Goal: Task Accomplishment & Management: Manage account settings

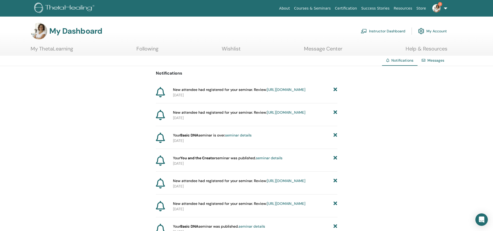
click at [383, 33] on link "Instructor Dashboard" at bounding box center [383, 30] width 45 height 11
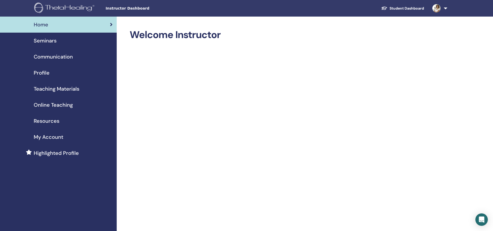
click at [43, 43] on span "Seminars" at bounding box center [45, 41] width 23 height 8
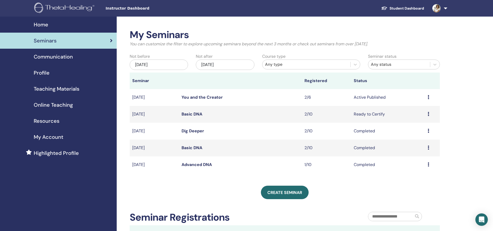
click at [428, 114] on icon at bounding box center [429, 114] width 2 height 4
click at [418, 134] on link "Attendees" at bounding box center [414, 133] width 20 height 5
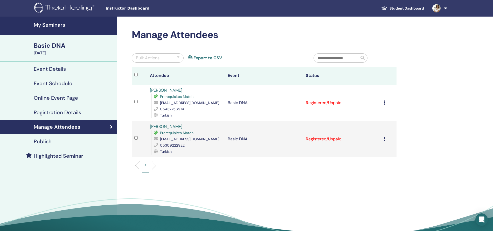
click at [385, 103] on icon at bounding box center [384, 103] width 2 height 4
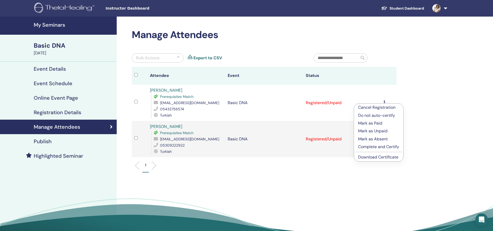
click at [384, 122] on p "Mark as Paid" at bounding box center [378, 123] width 41 height 6
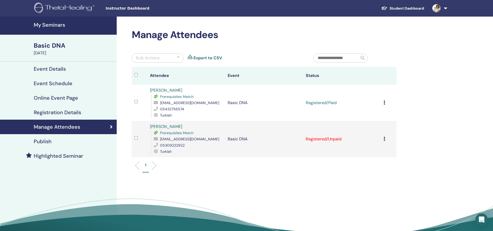
click at [385, 137] on icon at bounding box center [384, 139] width 2 height 4
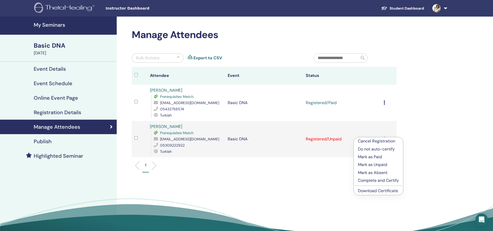
click at [381, 156] on p "Mark as Paid" at bounding box center [378, 157] width 41 height 6
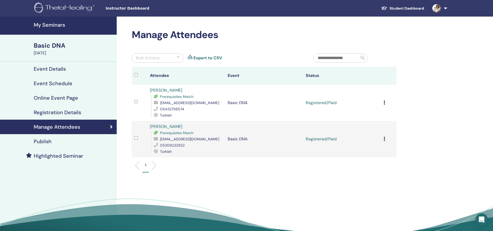
click at [386, 102] on div "Cancel Registration Do not auto-certify Mark as Paid Mark as Unpaid Mark as Abs…" at bounding box center [388, 103] width 10 height 6
click at [390, 146] on p "Complete and Certify" at bounding box center [379, 146] width 41 height 6
click at [344, 104] on link "Completed and Certified" at bounding box center [331, 102] width 51 height 5
click at [384, 141] on div "Cancel Registration Do not auto-certify Mark as Paid Mark as Unpaid Mark as Abs…" at bounding box center [388, 139] width 10 height 6
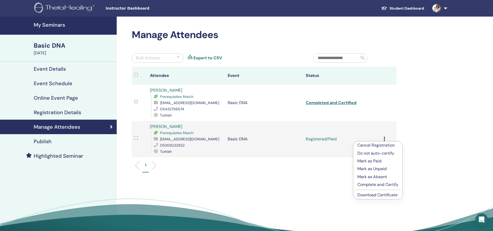
click at [387, 194] on link "Download Certificate" at bounding box center [377, 194] width 40 height 5
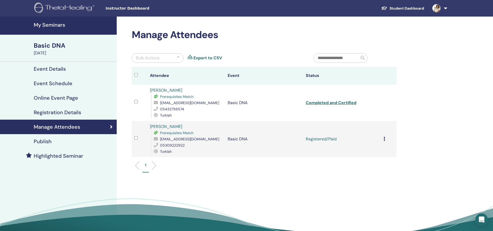
click at [384, 139] on icon at bounding box center [384, 139] width 2 height 4
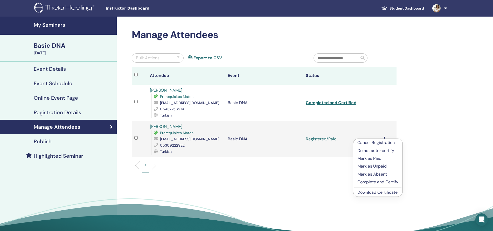
click at [386, 181] on p "Complete and Certify" at bounding box center [377, 182] width 41 height 6
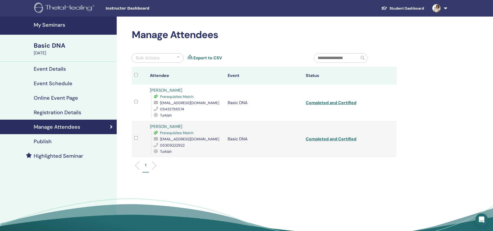
click at [46, 23] on h4 "My Seminars" at bounding box center [74, 25] width 80 height 6
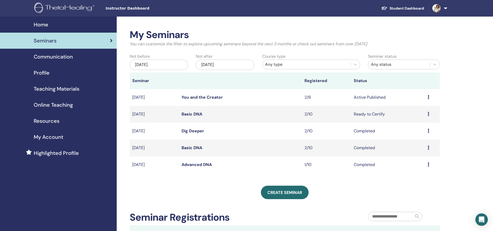
click at [430, 98] on div "Preview Edit Attendees Cancel" at bounding box center [433, 97] width 10 height 6
click at [419, 118] on link "Attendees" at bounding box center [415, 117] width 20 height 5
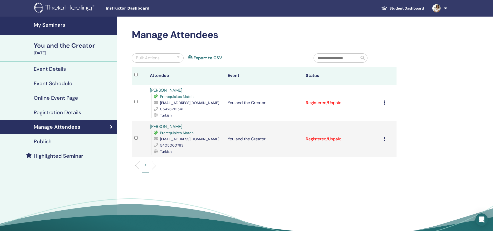
click at [385, 102] on icon at bounding box center [384, 103] width 2 height 4
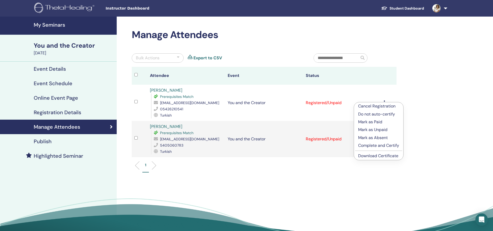
click at [387, 156] on link "Download Certificate" at bounding box center [378, 155] width 40 height 5
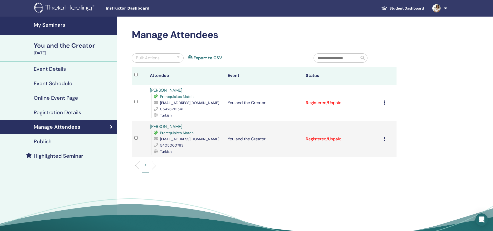
click at [384, 102] on icon at bounding box center [384, 103] width 2 height 4
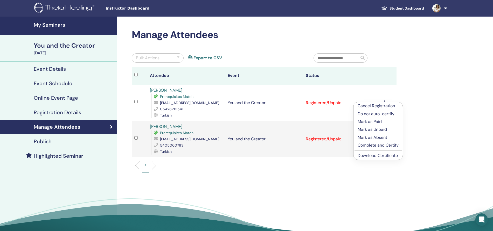
drag, startPoint x: 378, startPoint y: 131, endPoint x: 376, endPoint y: 119, distance: 11.7
click at [376, 119] on ul "Cancel Registration Do not auto-certify Mark as Paid Mark as Unpaid Mark as Abs…" at bounding box center [377, 131] width 49 height 58
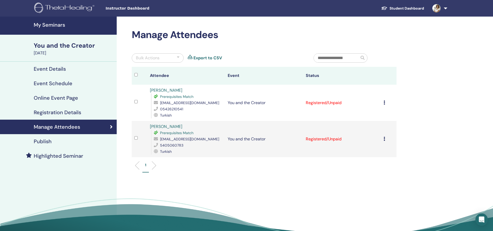
click at [385, 102] on div "Cancel Registration Do not auto-certify Mark as Paid Mark as Unpaid Mark as Abs…" at bounding box center [388, 103] width 10 height 6
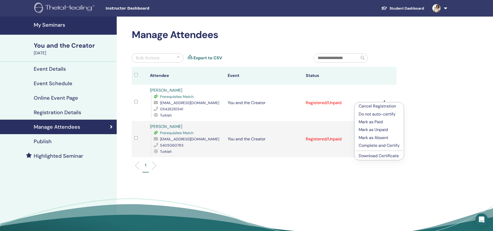
click at [381, 122] on p "Mark as Paid" at bounding box center [379, 122] width 41 height 6
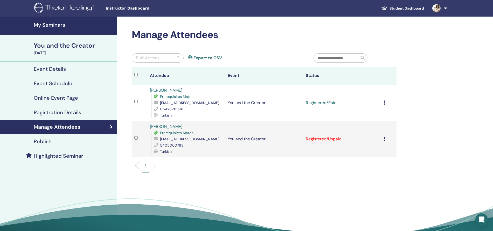
click at [385, 138] on icon at bounding box center [384, 139] width 2 height 4
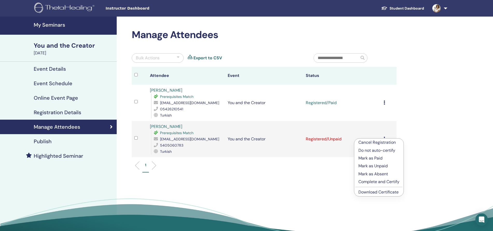
click at [375, 158] on p "Mark as Paid" at bounding box center [378, 158] width 41 height 6
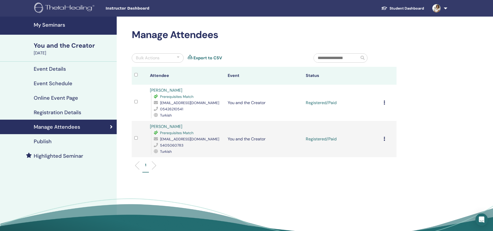
click at [384, 142] on div "Cancel Registration Do not auto-certify Mark as Paid Mark as Unpaid Mark as Abs…" at bounding box center [388, 139] width 10 height 6
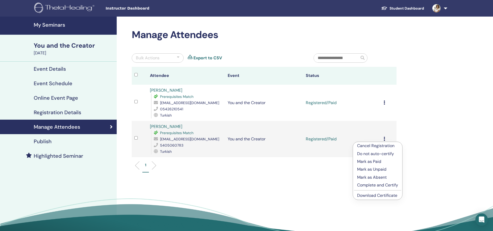
click at [380, 193] on link "Download Certificate" at bounding box center [377, 195] width 40 height 5
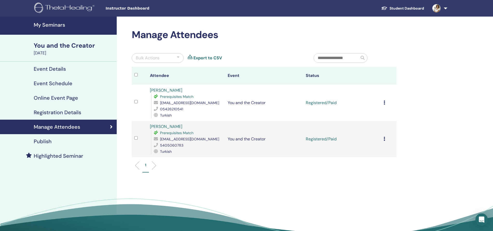
click at [383, 139] on icon at bounding box center [384, 139] width 2 height 4
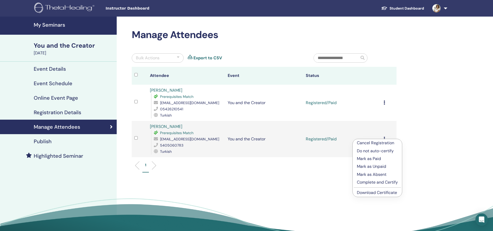
click at [375, 183] on p "Complete and Certify" at bounding box center [377, 182] width 41 height 6
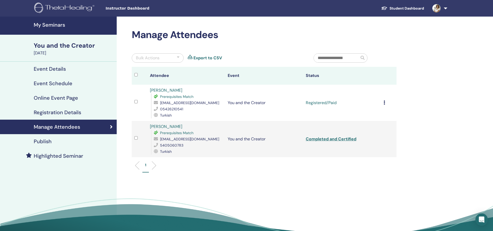
click at [385, 103] on div "Cancel Registration Do not auto-certify Mark as Paid Mark as Unpaid Mark as Abs…" at bounding box center [388, 103] width 10 height 6
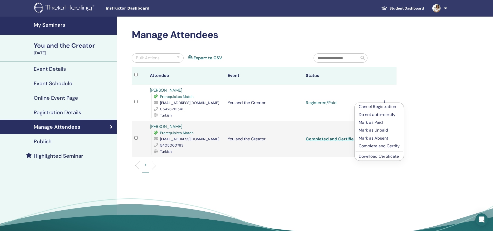
click at [392, 145] on p "Complete and Certify" at bounding box center [379, 146] width 41 height 6
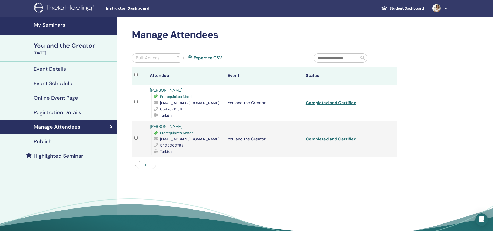
click at [48, 25] on h4 "My Seminars" at bounding box center [74, 25] width 80 height 6
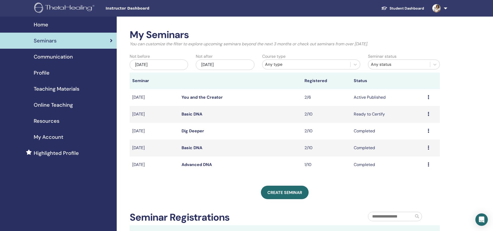
click at [427, 98] on td "Preview Edit Attendees Cancel" at bounding box center [432, 97] width 15 height 17
click at [429, 98] on icon at bounding box center [429, 97] width 2 height 4
click at [414, 118] on link "Attendees" at bounding box center [414, 117] width 20 height 5
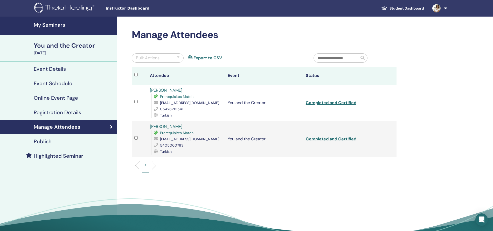
click at [49, 22] on h4 "My Seminars" at bounding box center [74, 25] width 80 height 6
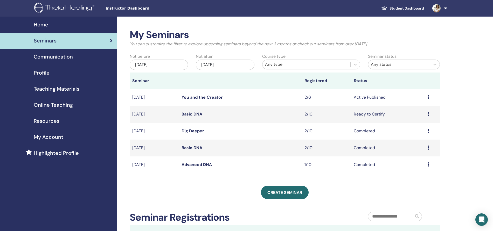
click at [53, 136] on span "My Account" at bounding box center [49, 137] width 30 height 8
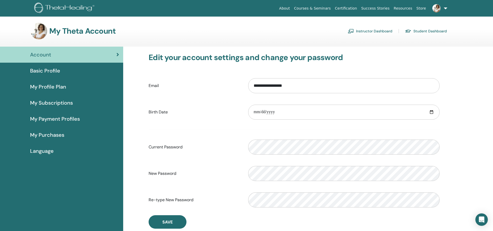
click at [425, 29] on link "Student Dashboard" at bounding box center [426, 31] width 42 height 8
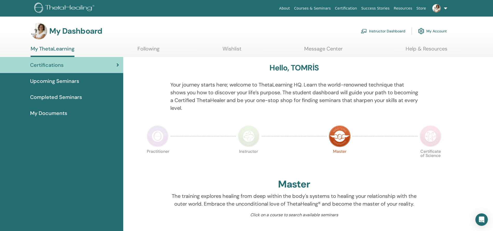
click at [57, 112] on span "My Documents" at bounding box center [48, 113] width 37 height 8
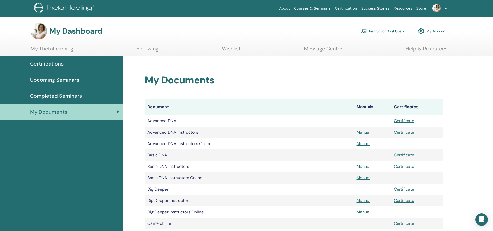
click at [66, 93] on span "Completed Seminars" at bounding box center [56, 96] width 52 height 8
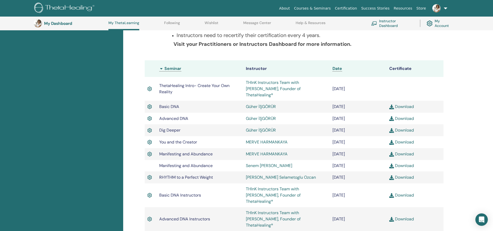
scroll to position [122, 0]
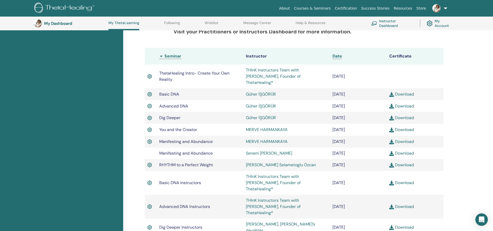
click at [148, 138] on img at bounding box center [149, 141] width 5 height 7
click at [149, 138] on img at bounding box center [149, 141] width 5 height 7
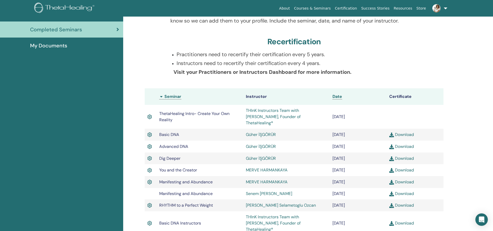
scroll to position [0, 0]
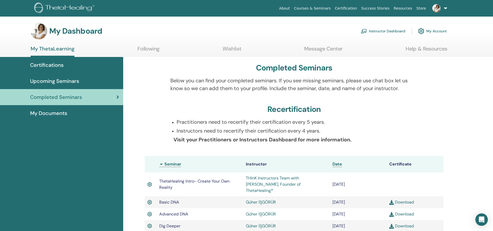
click at [54, 69] on link "Certifications" at bounding box center [61, 65] width 123 height 16
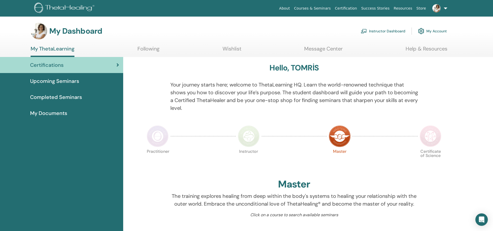
click at [374, 32] on link "Instructor Dashboard" at bounding box center [383, 30] width 45 height 11
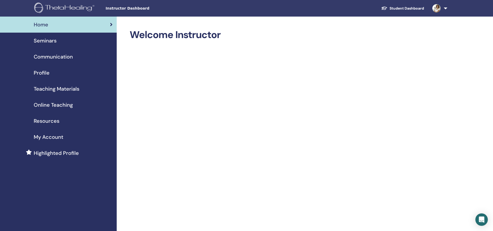
click at [57, 135] on span "My Account" at bounding box center [49, 137] width 30 height 8
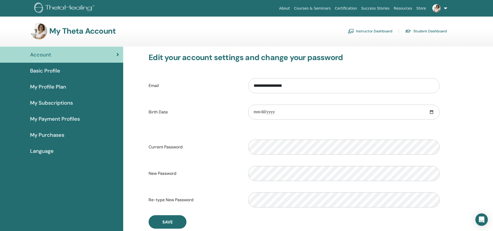
click at [54, 135] on span "My Purchases" at bounding box center [47, 135] width 34 height 8
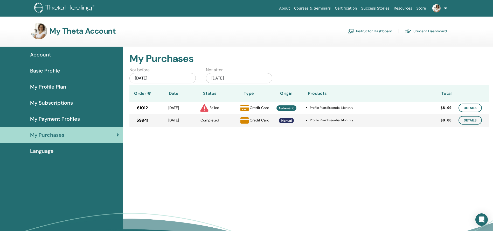
click at [55, 120] on span "My Payment Profiles" at bounding box center [55, 119] width 50 height 8
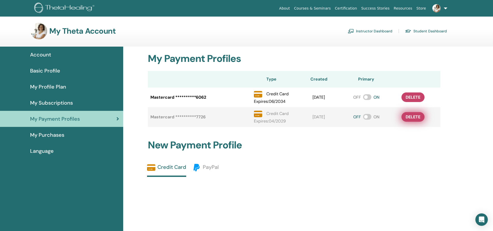
click at [411, 117] on span "delete" at bounding box center [413, 116] width 15 height 5
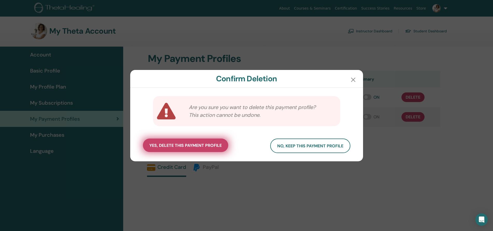
click at [195, 145] on span "yes, delete this payment profile" at bounding box center [185, 145] width 72 height 5
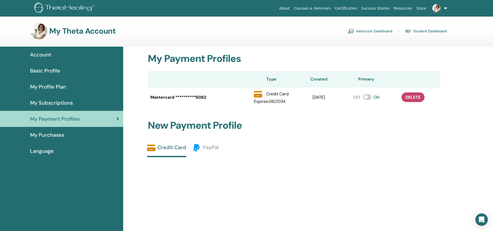
click at [46, 103] on span "My Subscriptions" at bounding box center [51, 103] width 43 height 8
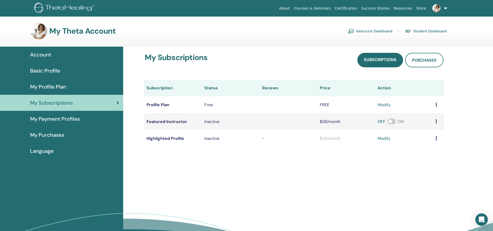
click at [48, 89] on span "My Profile Plan" at bounding box center [48, 87] width 36 height 8
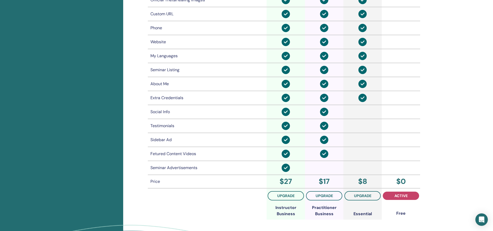
scroll to position [336, 0]
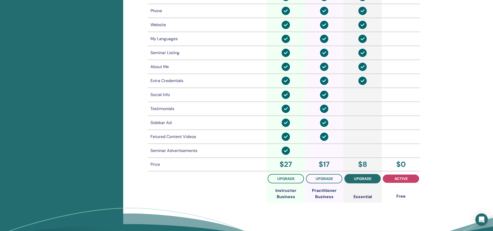
click at [362, 179] on span "upgrade" at bounding box center [362, 179] width 17 height 4
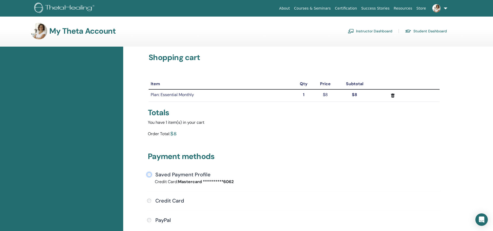
scroll to position [65, 0]
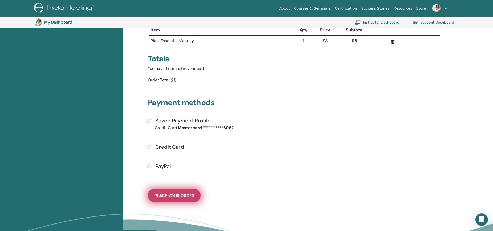
click at [189, 195] on span "Place Your Order" at bounding box center [174, 195] width 40 height 5
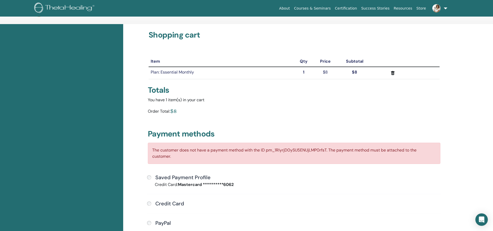
scroll to position [0, 0]
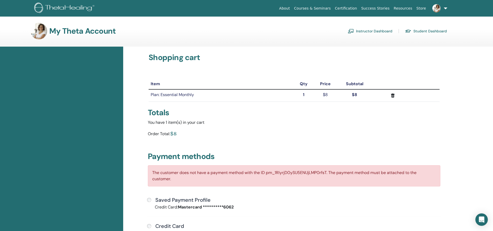
click at [365, 31] on link "Instructor Dashboard" at bounding box center [370, 31] width 45 height 8
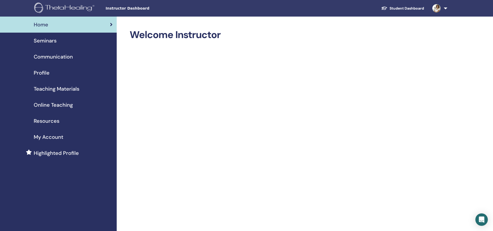
click at [49, 56] on span "Communication" at bounding box center [53, 57] width 39 height 8
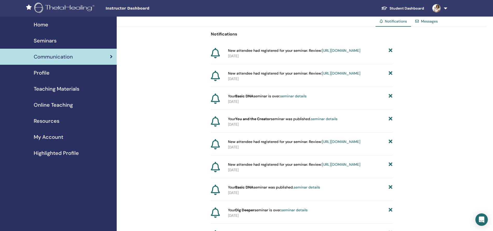
click at [45, 43] on span "Seminars" at bounding box center [45, 41] width 23 height 8
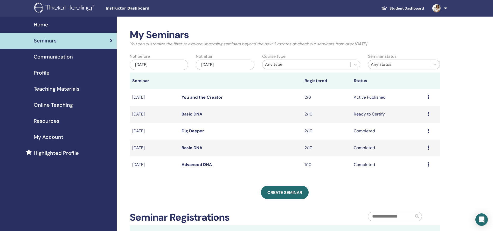
click at [51, 152] on span "Highlighted Profile" at bounding box center [56, 153] width 45 height 8
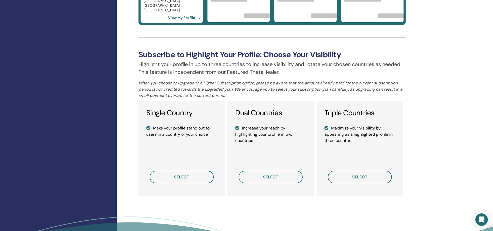
scroll to position [324, 0]
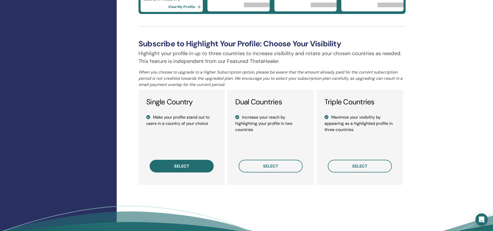
click at [188, 169] on button "select" at bounding box center [182, 166] width 64 height 13
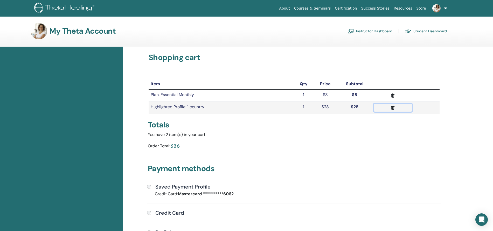
click at [393, 108] on icon "submit" at bounding box center [393, 108] width 4 height 4
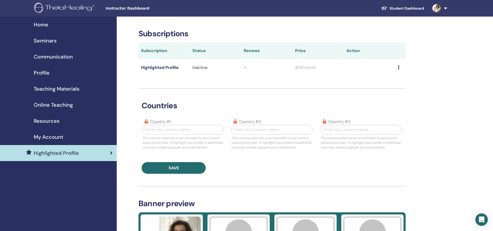
click at [126, 8] on span "Instructor Dashboard" at bounding box center [145, 8] width 78 height 5
click at [121, 8] on span "Instructor Dashboard" at bounding box center [145, 8] width 78 height 5
drag, startPoint x: 119, startPoint y: 8, endPoint x: 299, endPoint y: 13, distance: 179.5
click at [120, 8] on span "Instructor Dashboard" at bounding box center [145, 8] width 78 height 5
click at [446, 7] on link at bounding box center [438, 8] width 21 height 17
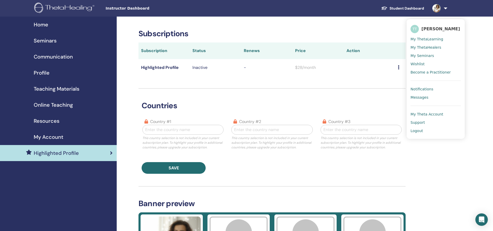
click at [428, 113] on span "My Theta Account" at bounding box center [426, 114] width 33 height 5
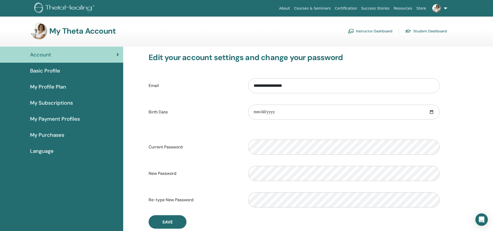
click at [443, 8] on link at bounding box center [438, 8] width 21 height 17
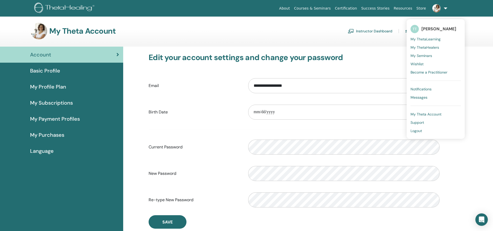
click at [419, 56] on span "My Seminars" at bounding box center [421, 55] width 22 height 5
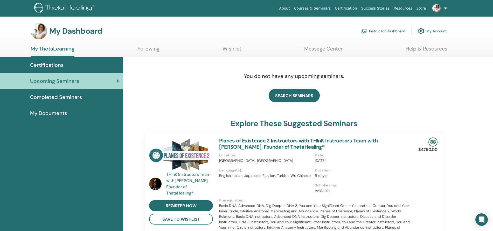
click at [375, 33] on link "Instructor Dashboard" at bounding box center [383, 30] width 45 height 11
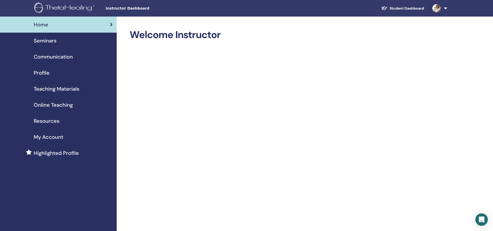
click at [50, 54] on span "Communication" at bounding box center [53, 57] width 39 height 8
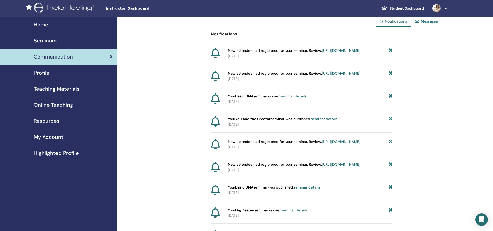
click at [39, 75] on span "Profile" at bounding box center [42, 73] width 16 height 8
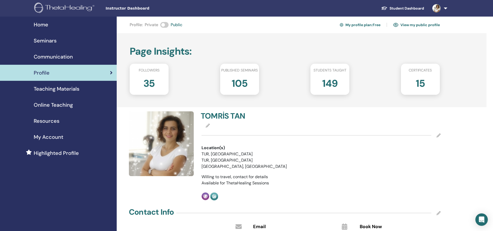
click at [403, 23] on link "View my public profile" at bounding box center [416, 25] width 47 height 8
